Goal: Find specific page/section: Find specific page/section

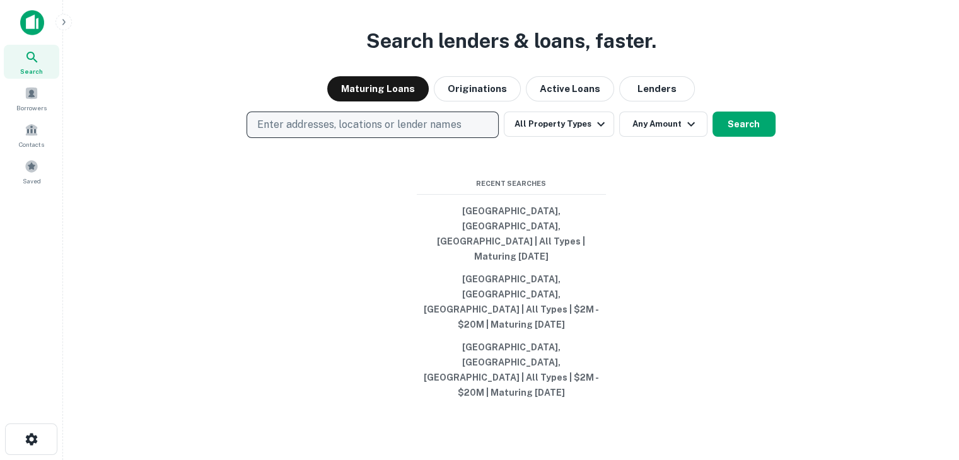
click at [388, 132] on p "Enter addresses, locations or lender names" at bounding box center [359, 124] width 204 height 15
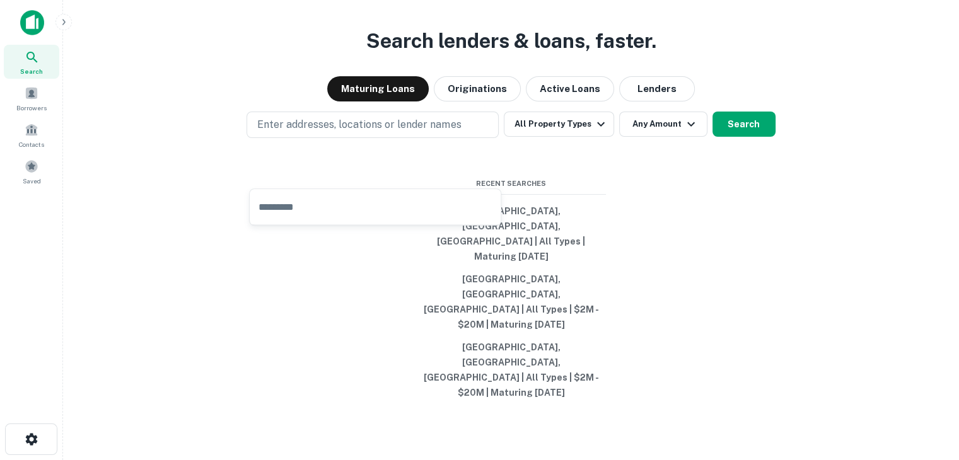
click at [285, 101] on div "Maturing Loans Originations Active Loans Lenders" at bounding box center [510, 88] width 875 height 25
click at [15, 62] on div "Search" at bounding box center [31, 62] width 55 height 34
click at [39, 21] on img at bounding box center [32, 22] width 24 height 25
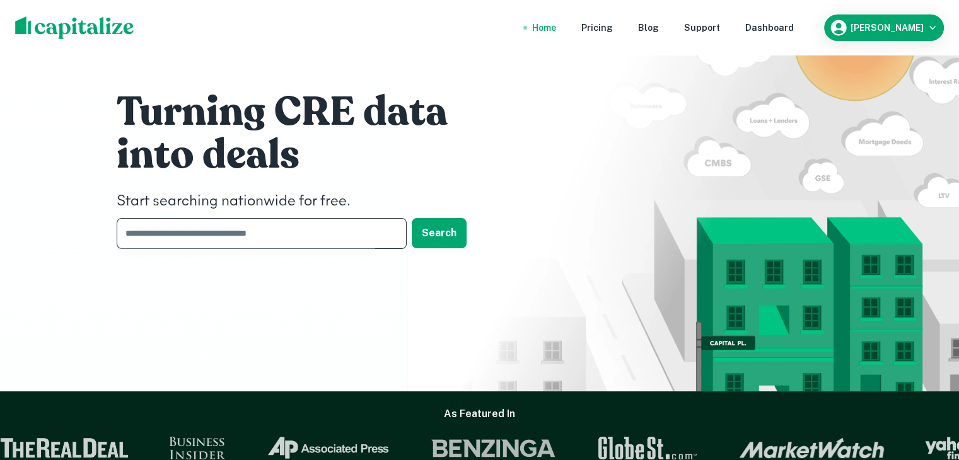
click at [234, 227] on input "text" at bounding box center [257, 233] width 281 height 31
